Goal: Navigation & Orientation: Find specific page/section

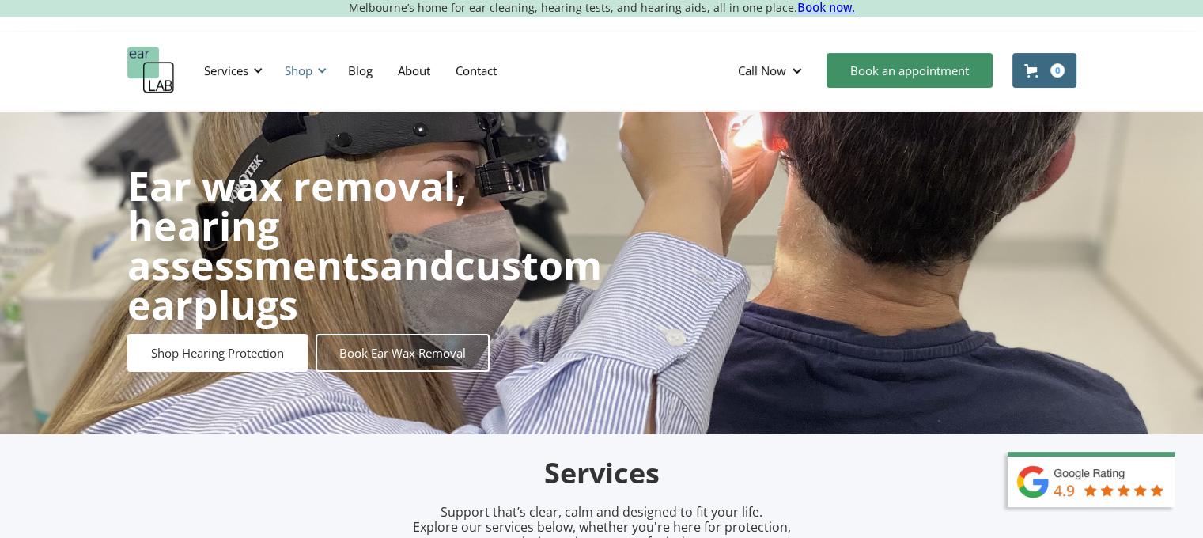
click at [310, 71] on div "Shop" at bounding box center [299, 71] width 28 height 16
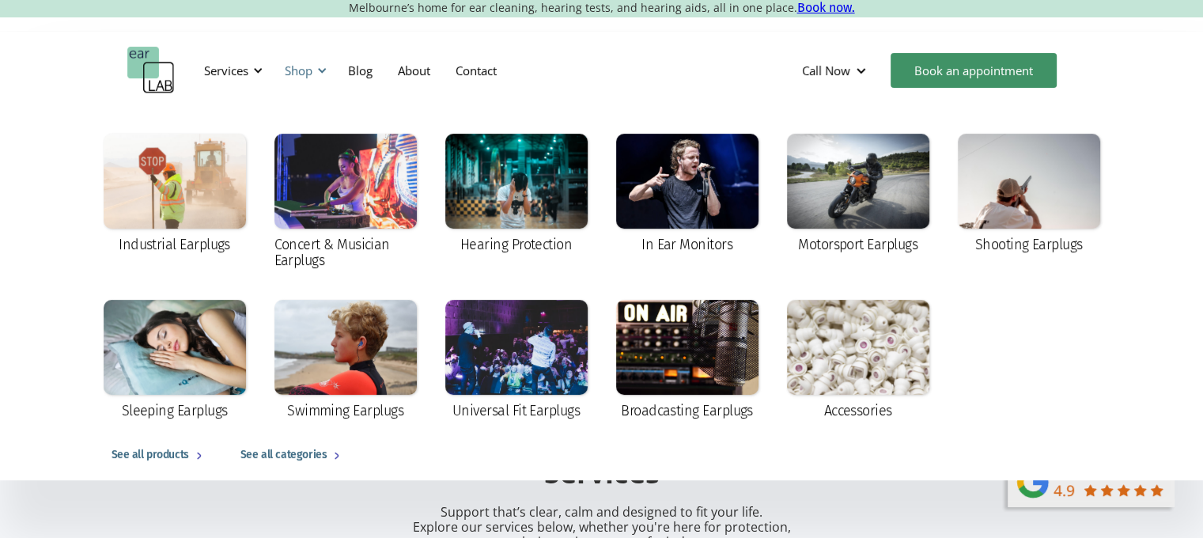
click at [301, 71] on div "Shop" at bounding box center [299, 71] width 28 height 16
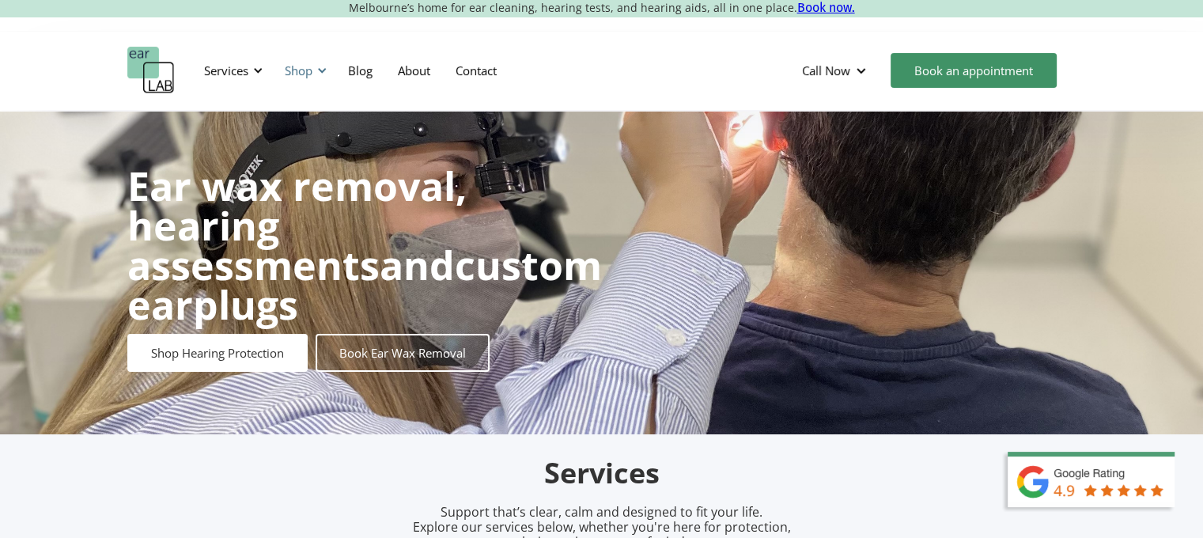
click at [301, 71] on div "Shop" at bounding box center [299, 71] width 28 height 16
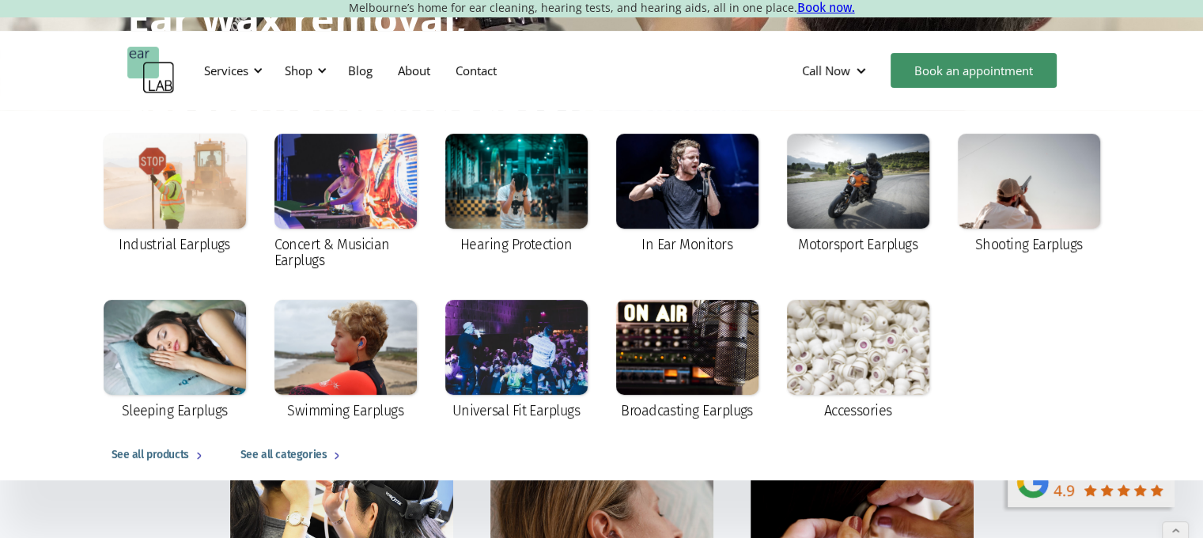
scroll to position [158, 0]
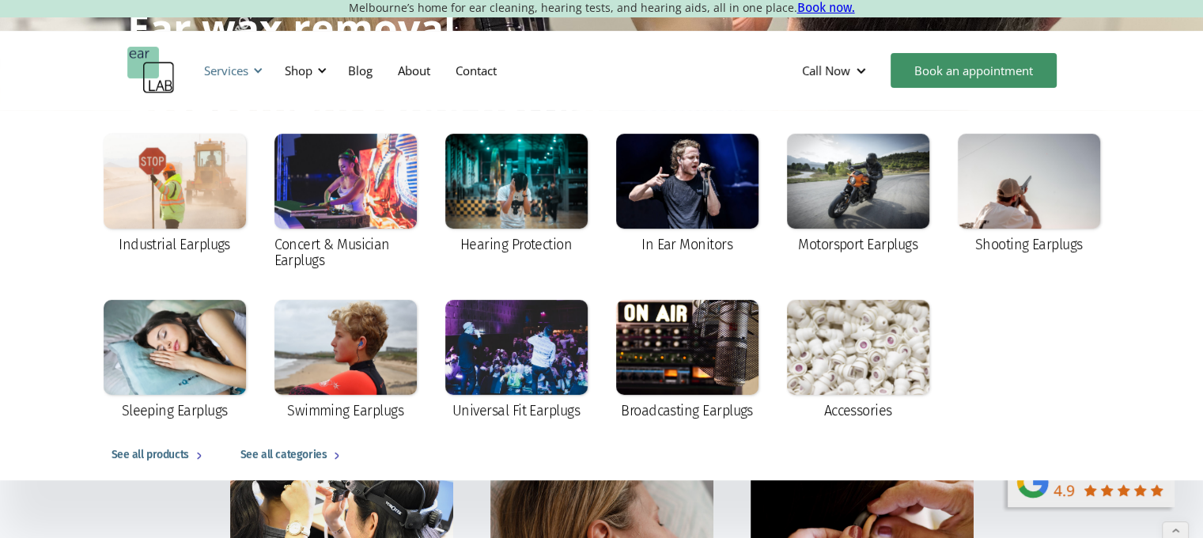
click at [215, 77] on div "Services" at bounding box center [226, 71] width 44 height 16
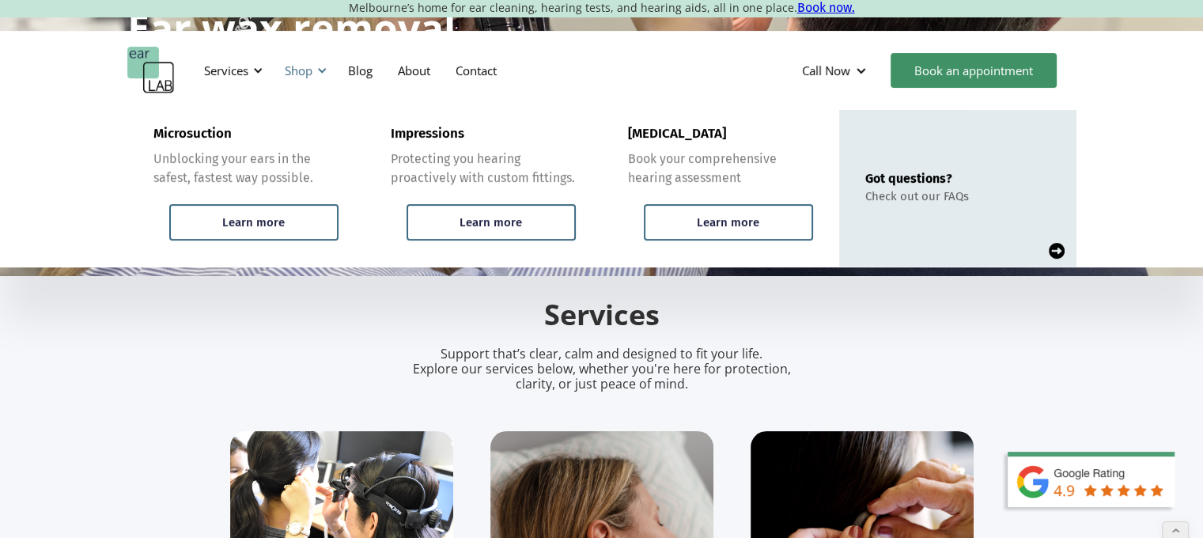
click at [297, 70] on div "Shop" at bounding box center [299, 71] width 28 height 16
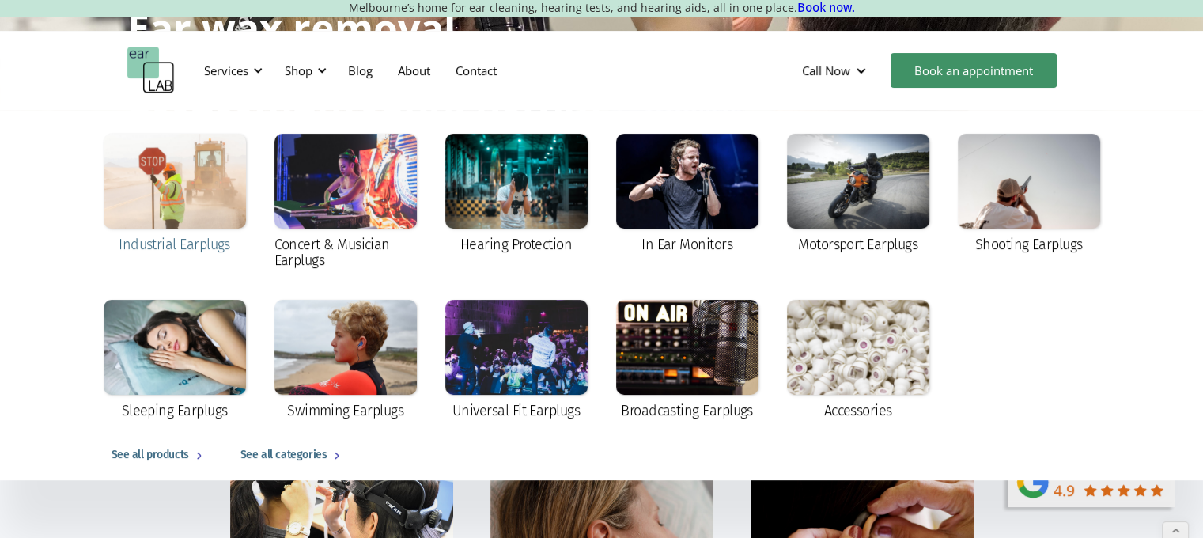
click at [199, 181] on div at bounding box center [175, 181] width 142 height 95
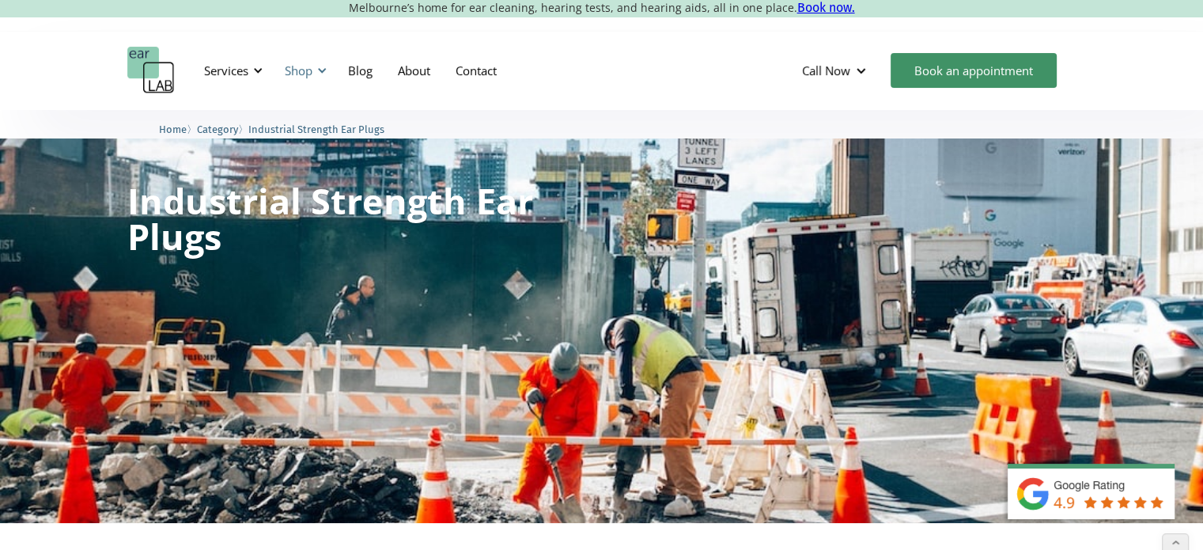
click at [296, 72] on div "Shop" at bounding box center [299, 71] width 28 height 16
drag, startPoint x: 299, startPoint y: 67, endPoint x: 287, endPoint y: 70, distance: 12.1
click at [287, 71] on div "Shop" at bounding box center [299, 71] width 28 height 16
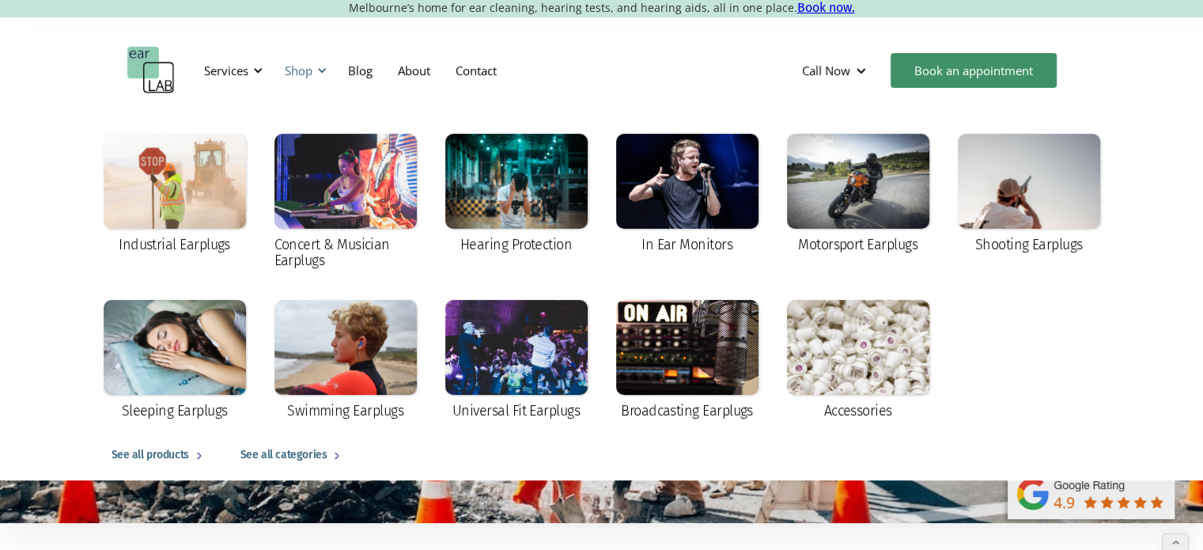
click at [287, 69] on div "Shop" at bounding box center [299, 71] width 28 height 16
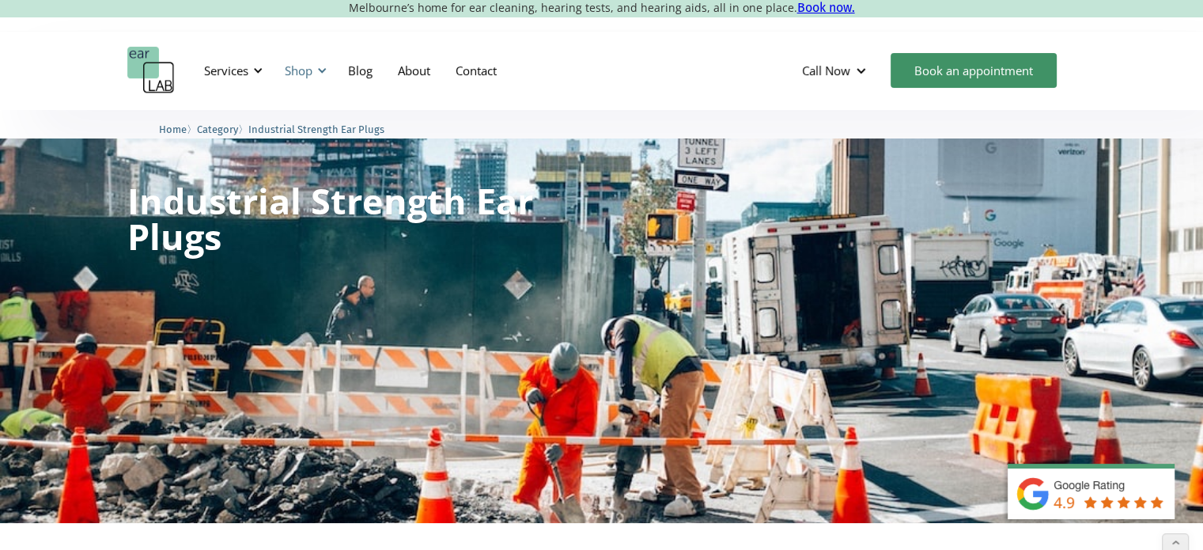
click at [287, 69] on div "Shop" at bounding box center [299, 71] width 28 height 16
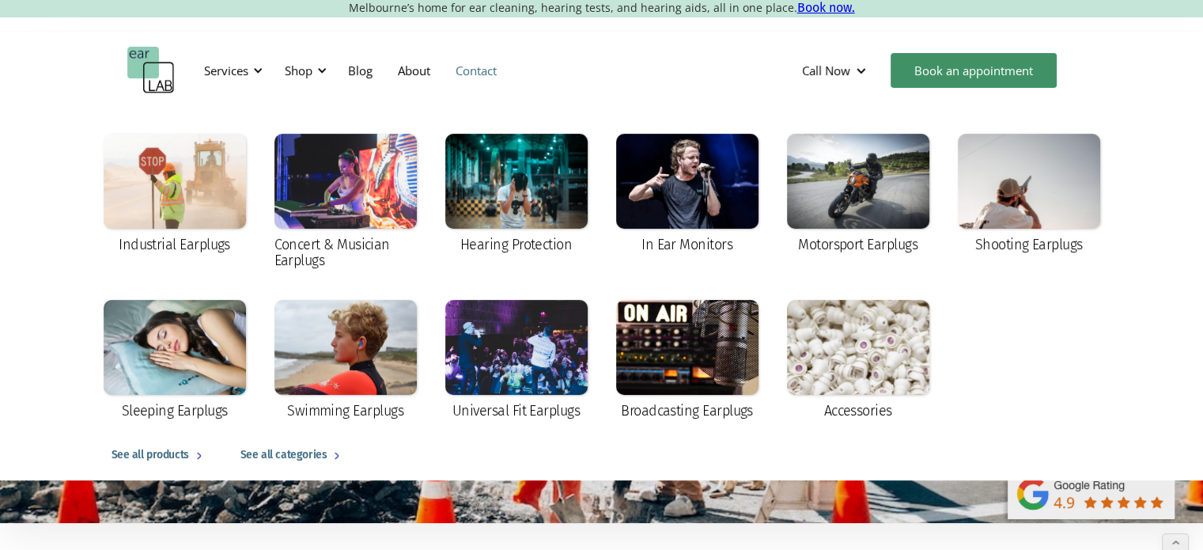
click at [482, 66] on link "Contact" at bounding box center [476, 70] width 66 height 46
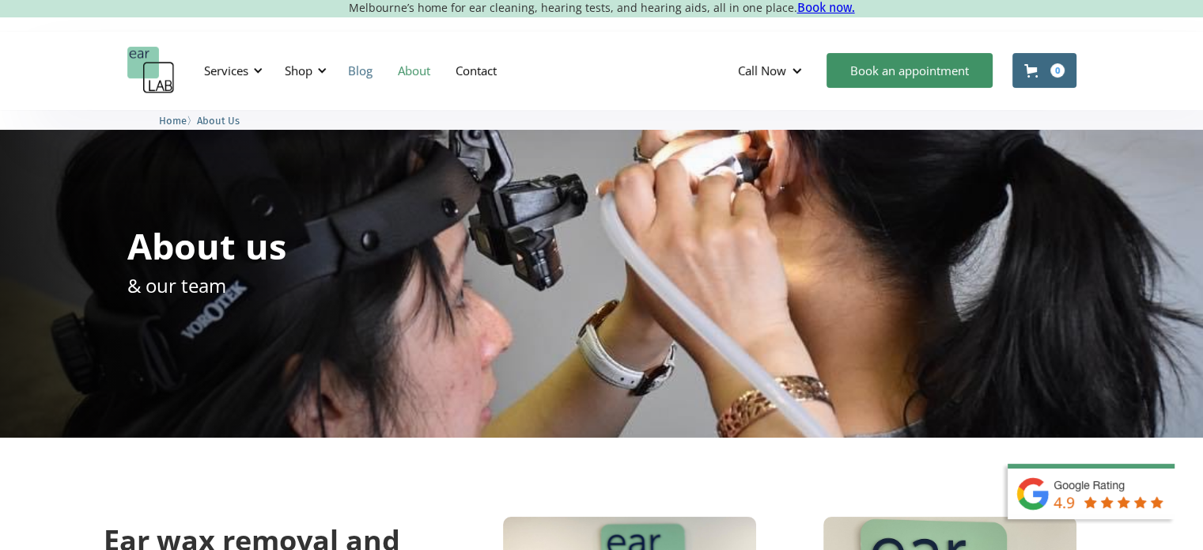
click at [354, 74] on link "Blog" at bounding box center [360, 70] width 50 height 46
